Goal: Transaction & Acquisition: Purchase product/service

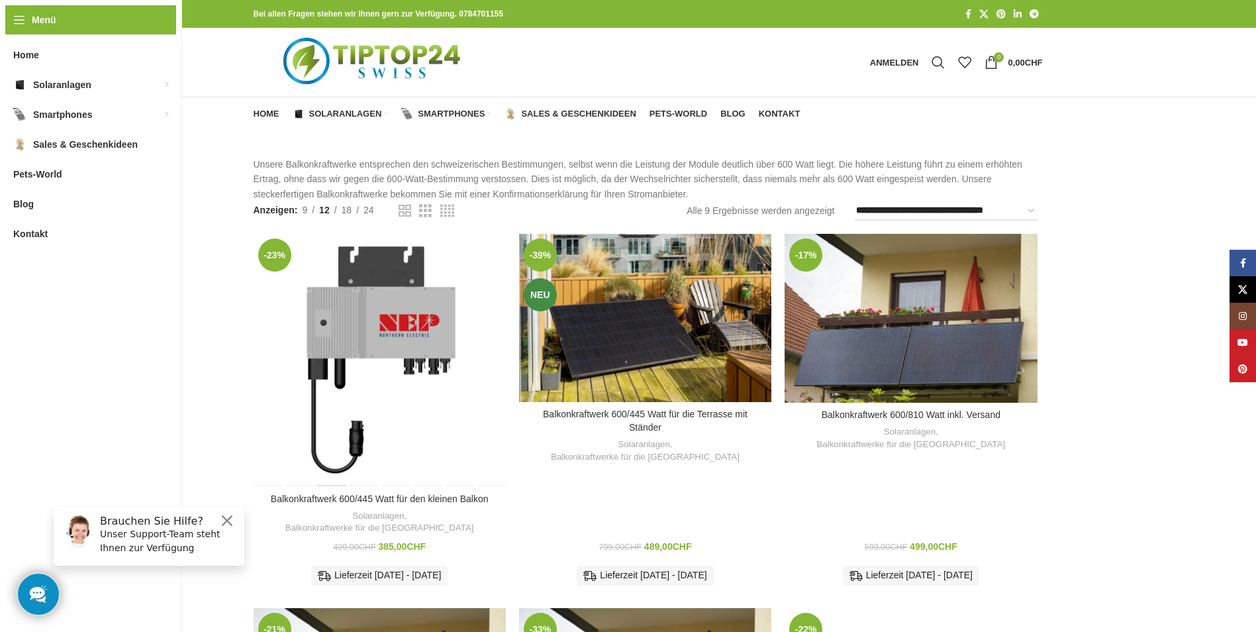
click at [326, 319] on div "Balkonkraftwerk 600/445 Watt für den kleinen Balkon" at bounding box center [333, 360] width 32 height 252
